Goal: Use online tool/utility

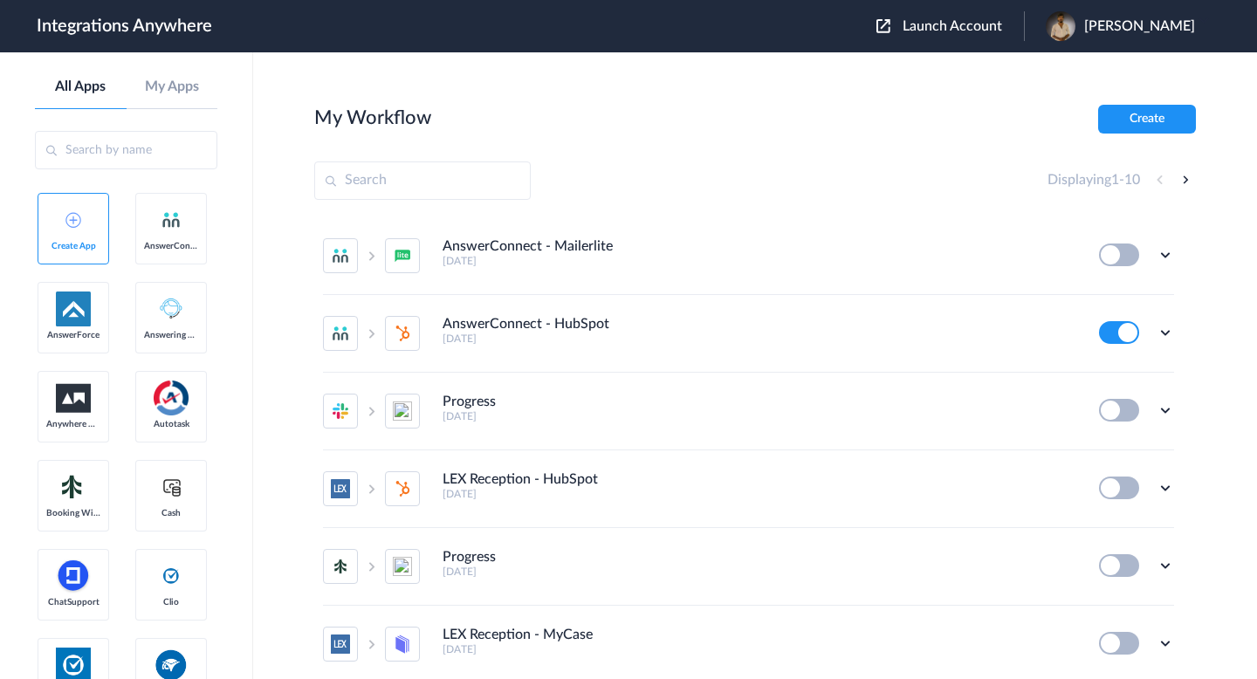
click at [496, 178] on input "text" at bounding box center [422, 180] width 216 height 38
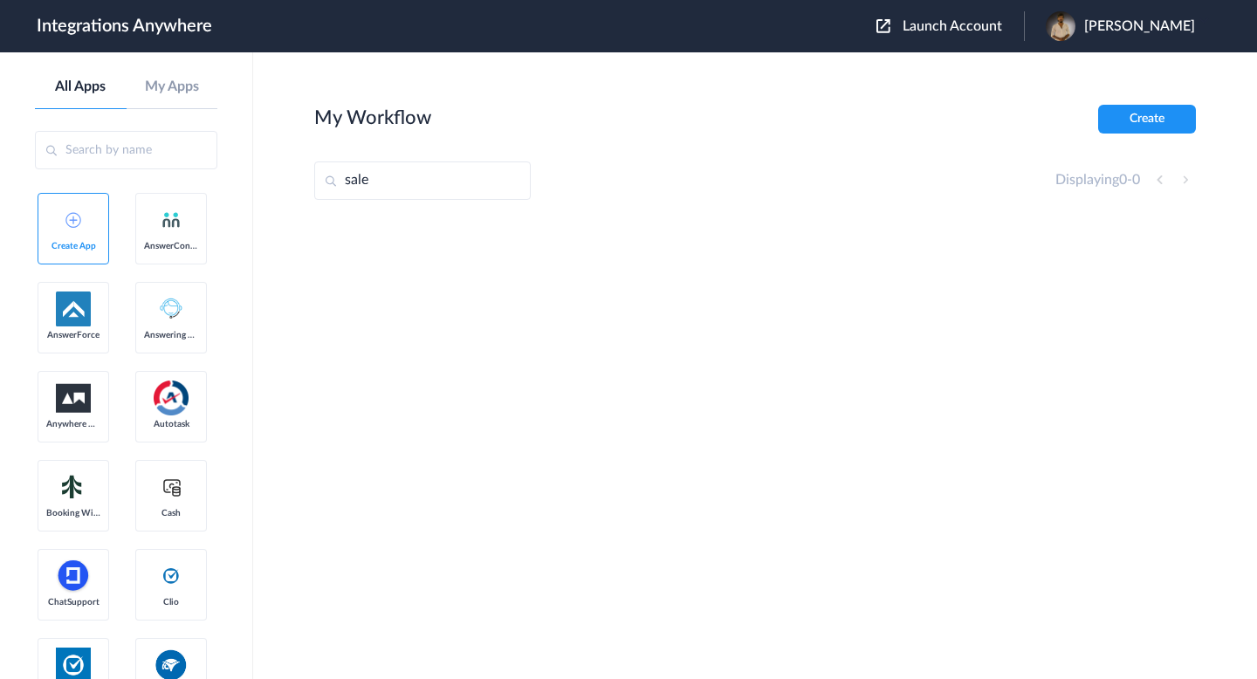
type input "sales"
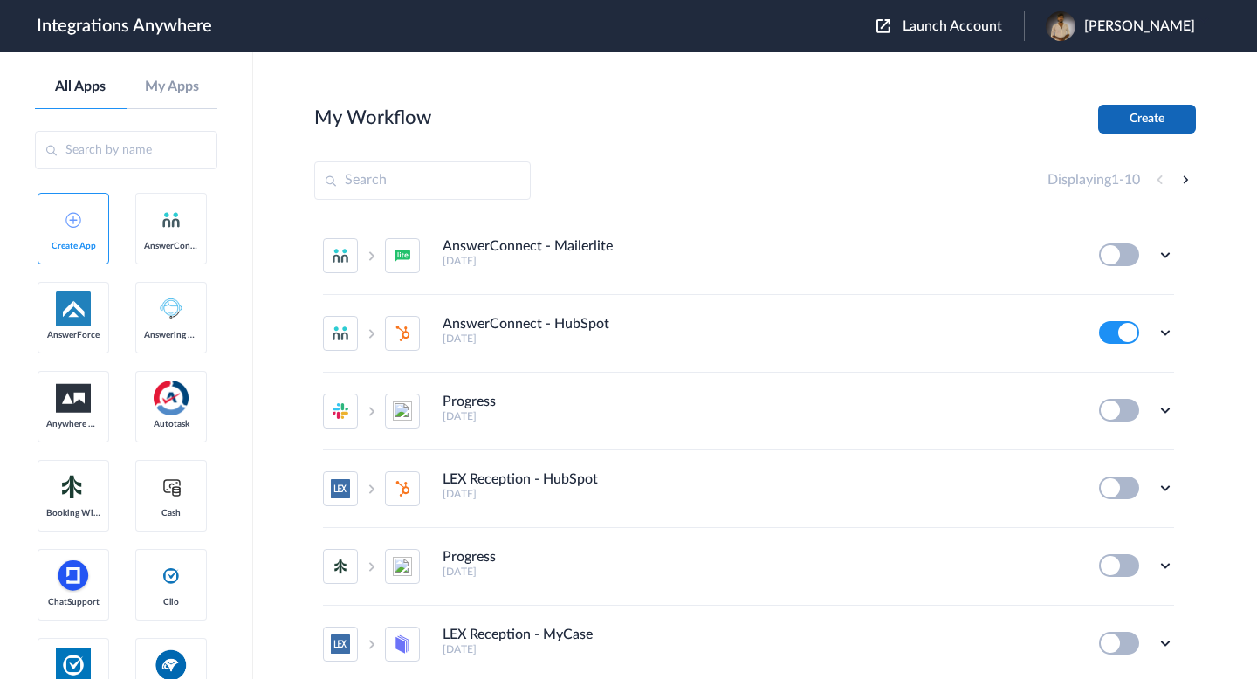
click at [1129, 121] on button "Create" at bounding box center [1147, 119] width 98 height 29
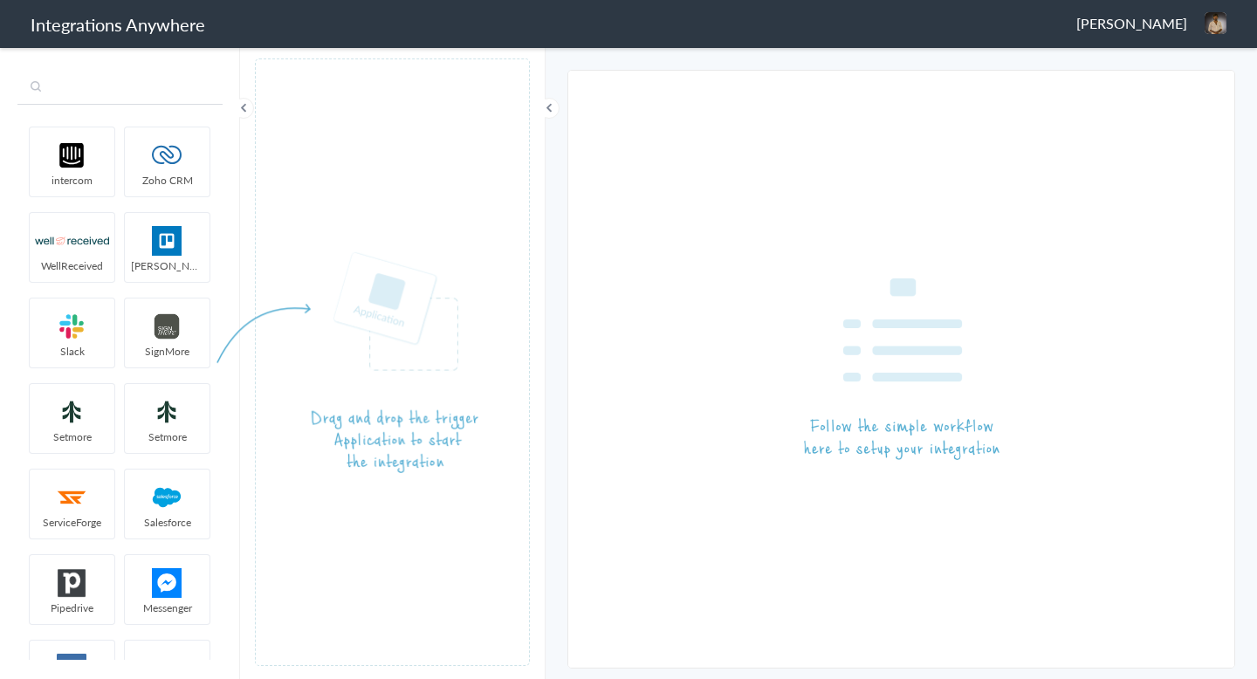
click at [124, 79] on input "text" at bounding box center [119, 88] width 205 height 33
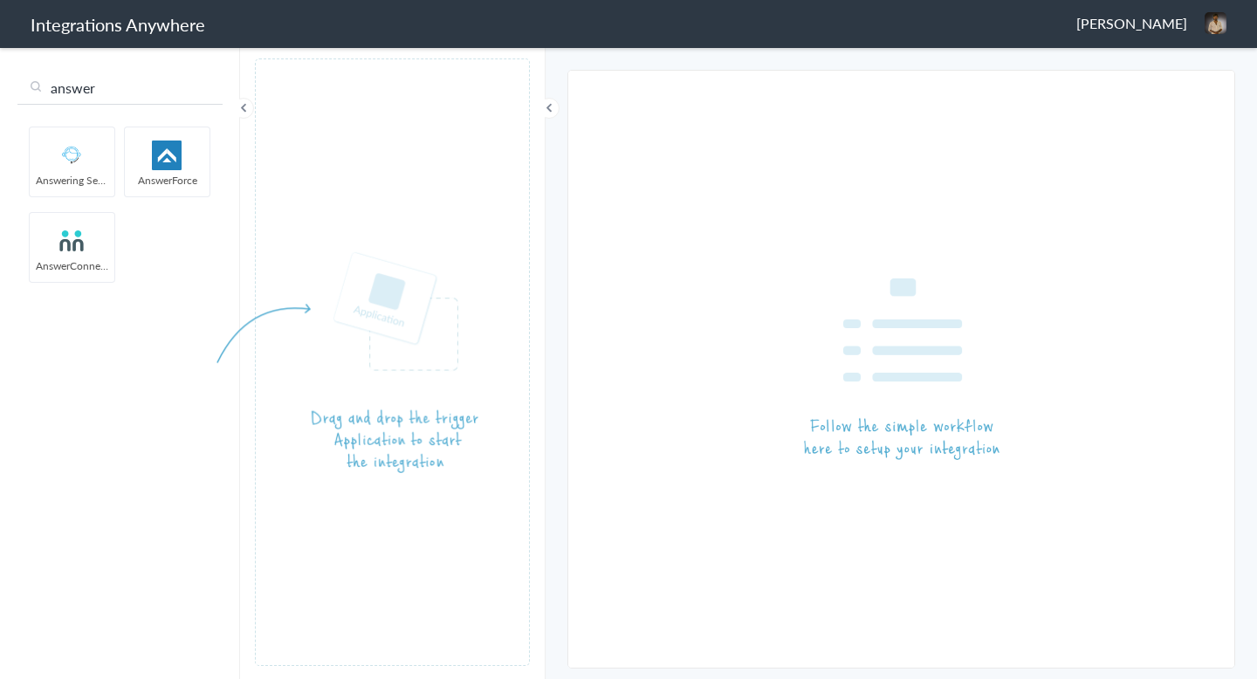
type input "answer"
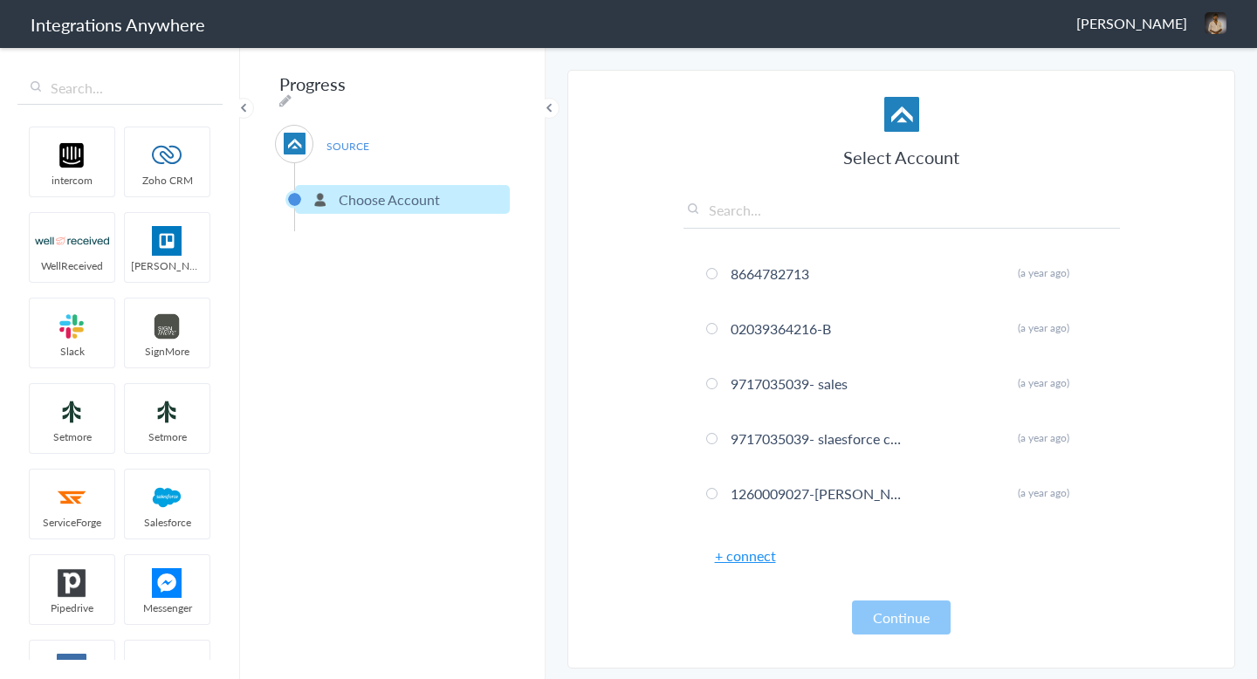
drag, startPoint x: 172, startPoint y: 150, endPoint x: 628, endPoint y: 3, distance: 478.7
